Goal: Task Accomplishment & Management: Manage account settings

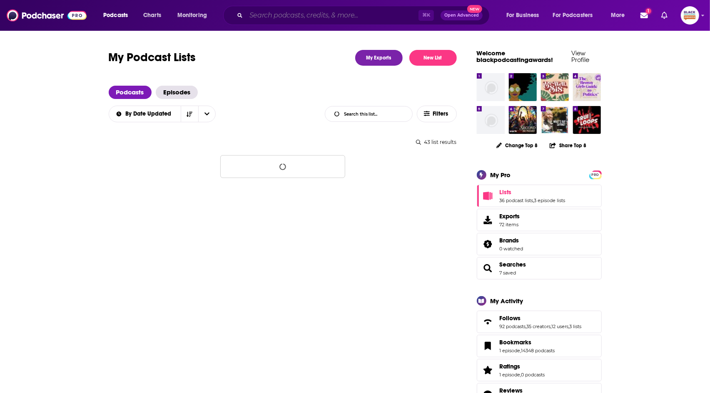
click at [287, 13] on input "Search podcasts, credits, & more..." at bounding box center [332, 15] width 172 height 13
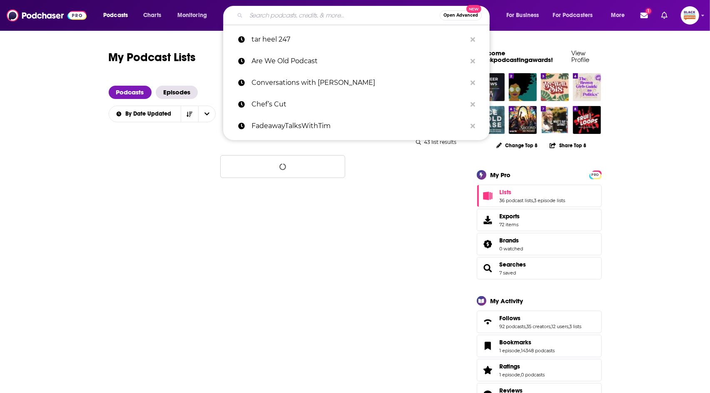
paste input "Sex. Love. Literature."
type input "Sex. Love. Literature."
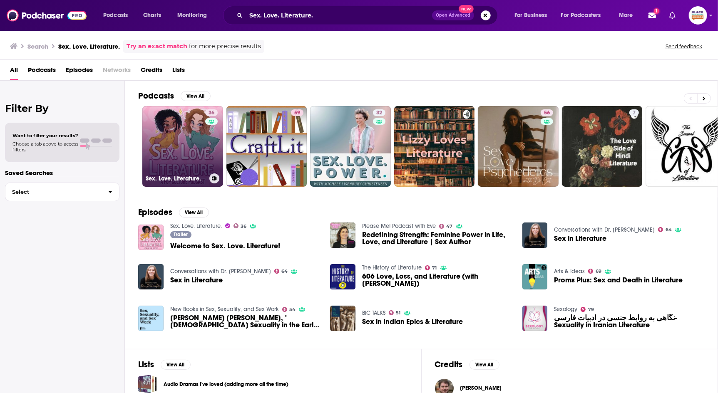
click at [216, 178] on icon at bounding box center [214, 178] width 5 height 4
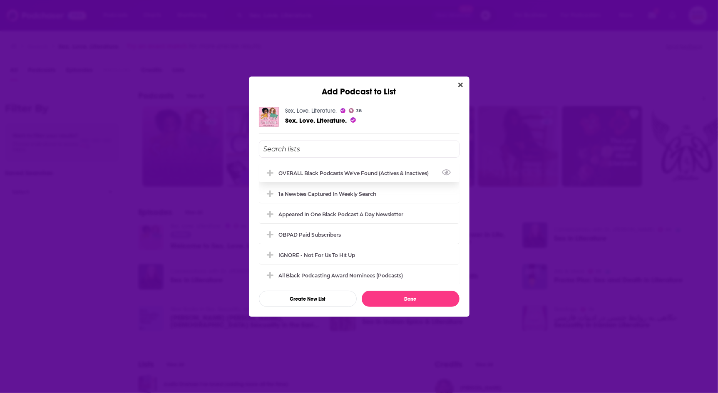
click at [364, 177] on div "OVERALL Black podcasts we've found (actives & inactives)" at bounding box center [359, 173] width 201 height 18
click at [427, 295] on button "Done" at bounding box center [411, 299] width 98 height 16
